Goal: Check status: Check status

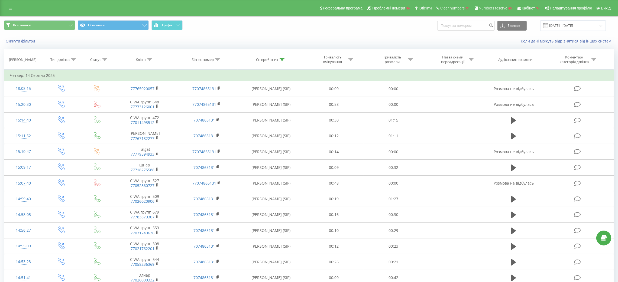
click at [10, 5] on link at bounding box center [10, 8] width 10 height 8
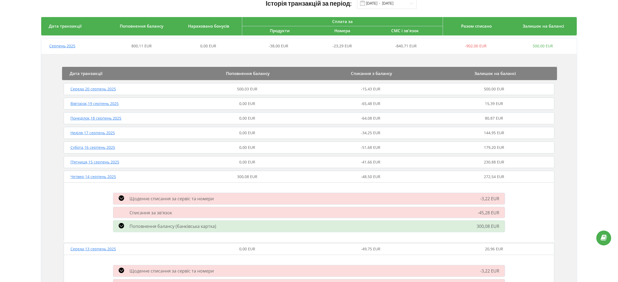
click at [169, 178] on div "Четвер , 14 серпень 2025" at bounding box center [123, 176] width 123 height 5
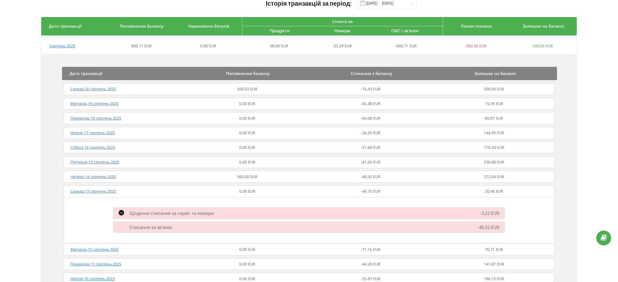
click at [175, 190] on div "Середа , 13 серпень 2025" at bounding box center [123, 191] width 123 height 5
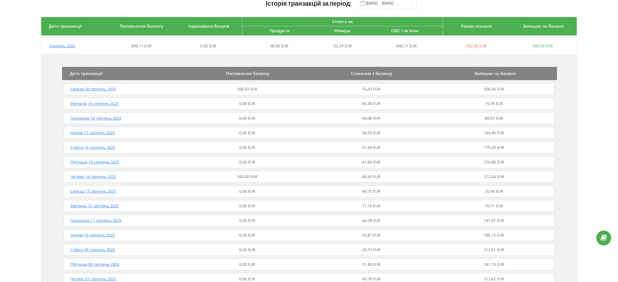
click at [175, 179] on div "Четвер , 14 серпень 2025" at bounding box center [123, 176] width 123 height 5
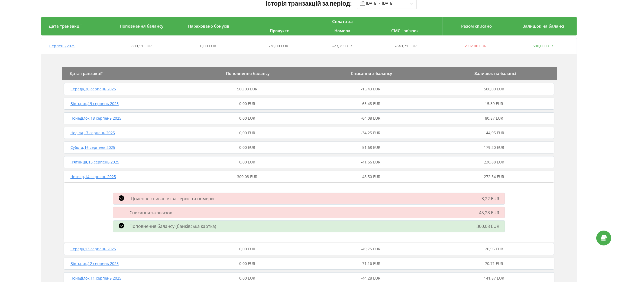
click at [389, 163] on div "-41,66 EUR" at bounding box center [370, 162] width 123 height 5
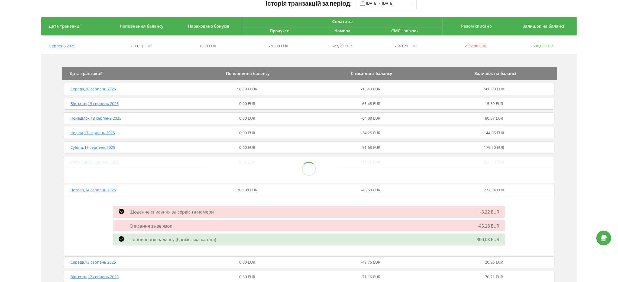
click at [390, 136] on div "-34,25 EUR" at bounding box center [370, 132] width 123 height 5
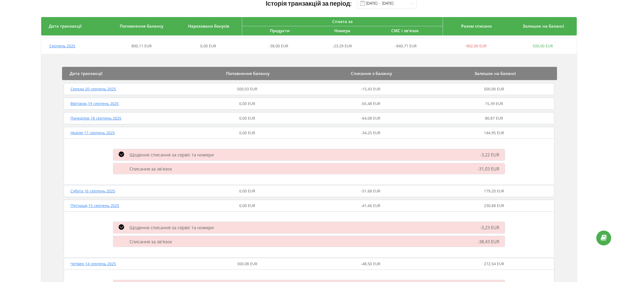
click at [396, 117] on div "-64,08 EUR" at bounding box center [370, 118] width 123 height 5
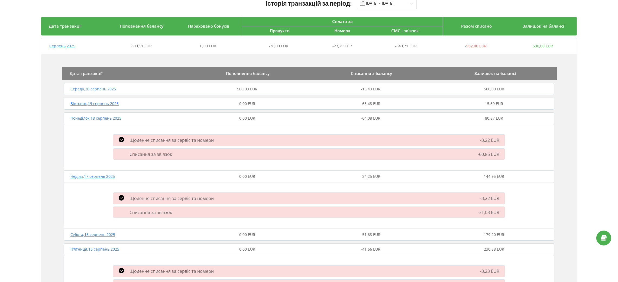
click at [397, 99] on div "Вівторок , 19 серпень 2025 0,00 EUR -65,48 EUR 15,39 EUR" at bounding box center [309, 103] width 494 height 13
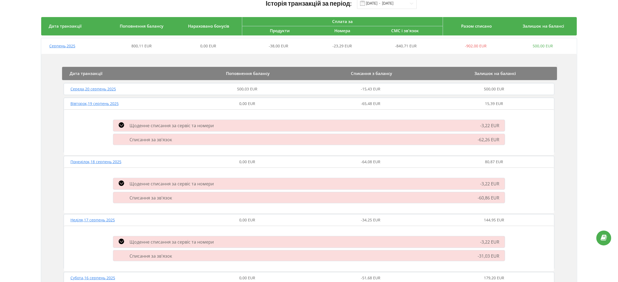
click at [399, 89] on div "-15,43 EUR" at bounding box center [370, 88] width 123 height 5
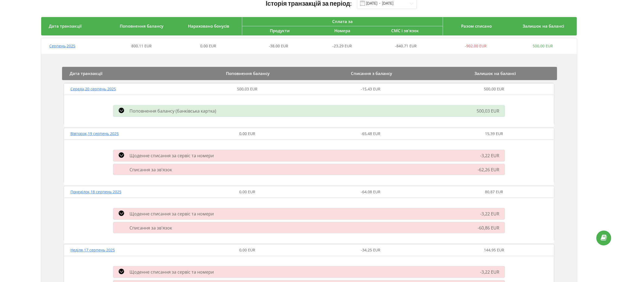
click at [399, 89] on div "-15,43 EUR" at bounding box center [370, 88] width 123 height 5
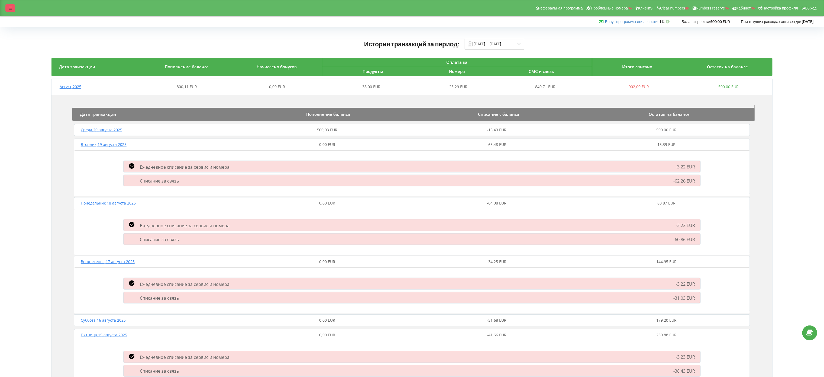
click at [11, 10] on div at bounding box center [10, 8] width 10 height 8
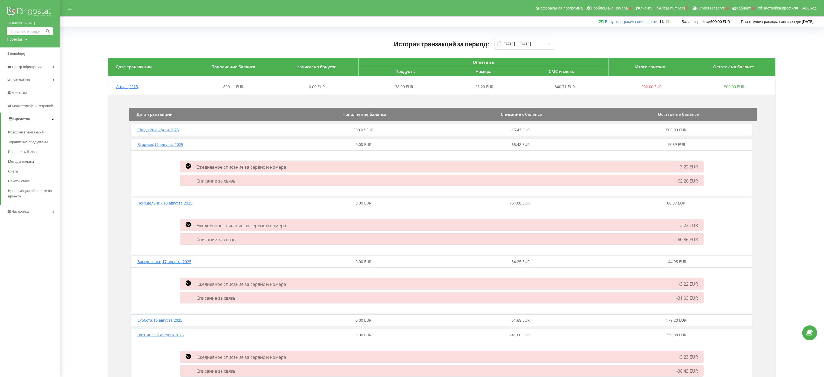
click at [156, 85] on div "Август , 2025" at bounding box center [149, 86] width 83 height 5
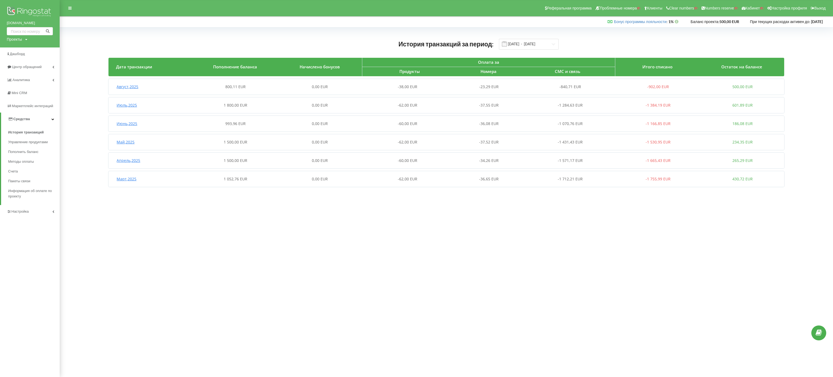
click at [156, 85] on div "Август , 2025" at bounding box center [150, 86] width 85 height 5
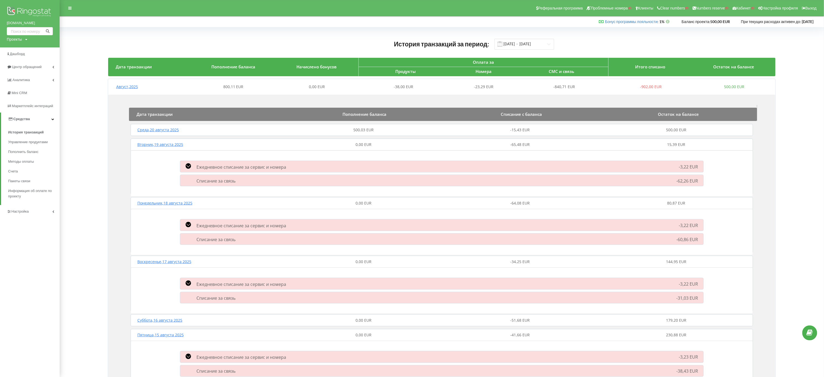
click at [192, 143] on div "Вторник , 19 августа 2025" at bounding box center [207, 144] width 156 height 5
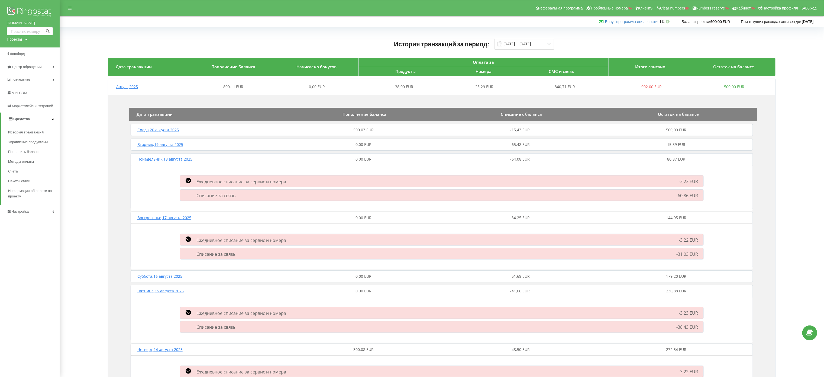
click at [215, 163] on div "Понедельник , 18 августа 2025 0,00 EUR -64,08 EUR 80,87 EUR" at bounding box center [441, 159] width 625 height 13
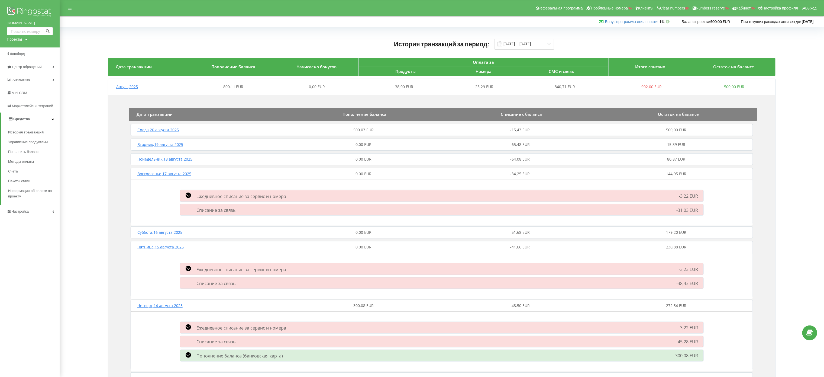
click at [214, 175] on div "Воскресенье , 17 августа 2025" at bounding box center [207, 173] width 156 height 5
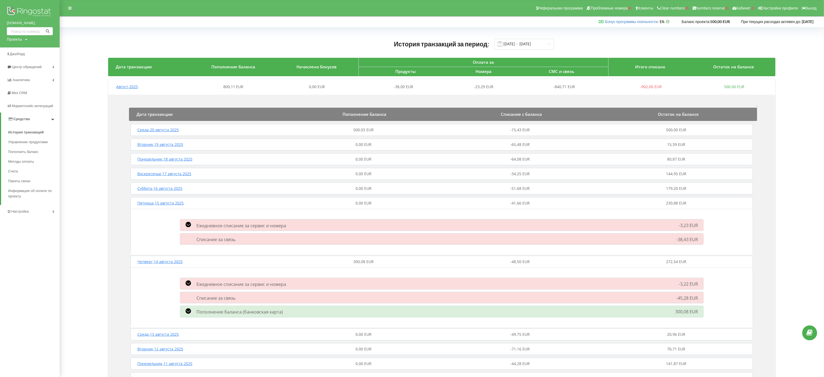
click at [206, 207] on div "Пятница , 15 августа 2025 0,00 EUR -41,66 EUR 230,88 EUR" at bounding box center [441, 203] width 625 height 13
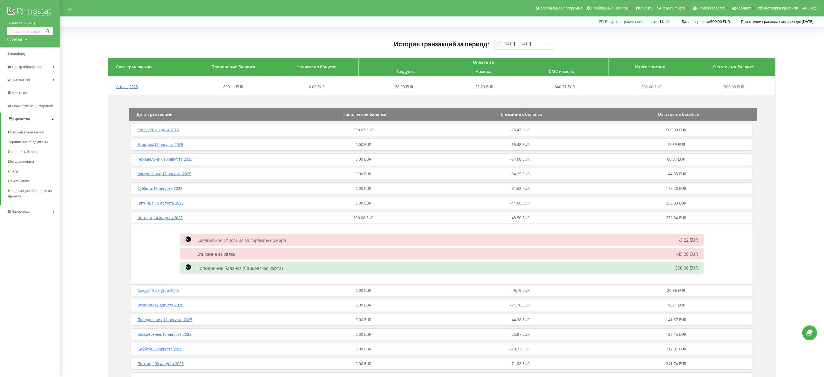
click at [203, 220] on div "Четверг , 14 августа 2025 300,08 EUR -48,50 EUR 272,54 EUR" at bounding box center [441, 217] width 625 height 13
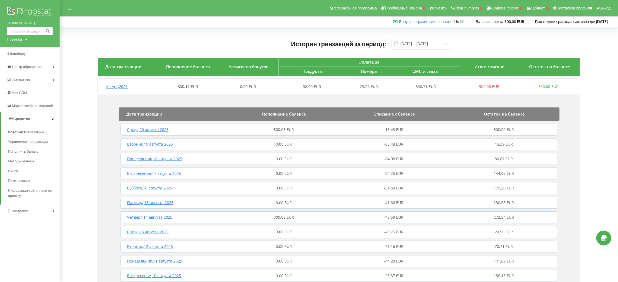
drag, startPoint x: 497, startPoint y: 42, endPoint x: 545, endPoint y: 36, distance: 48.1
click at [545, 36] on div "История транзакций за период: 01.03.2025 - 20.08.2025 Дата транзакции Пополнени…" at bounding box center [338, 279] width 547 height 492
